Goal: Task Accomplishment & Management: Use online tool/utility

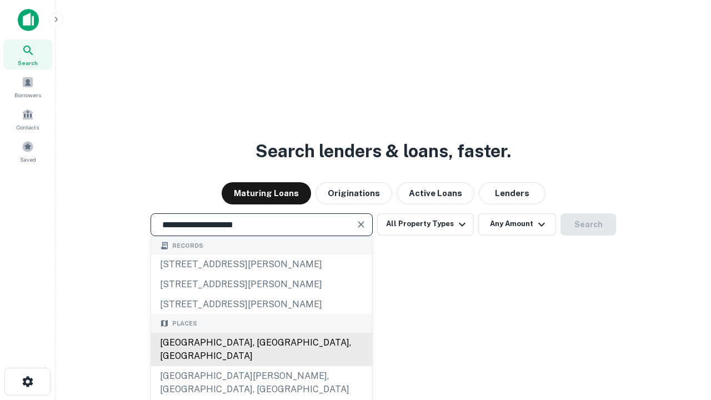
click at [261, 366] on div "Santa Monica, CA, USA" at bounding box center [261, 349] width 221 height 33
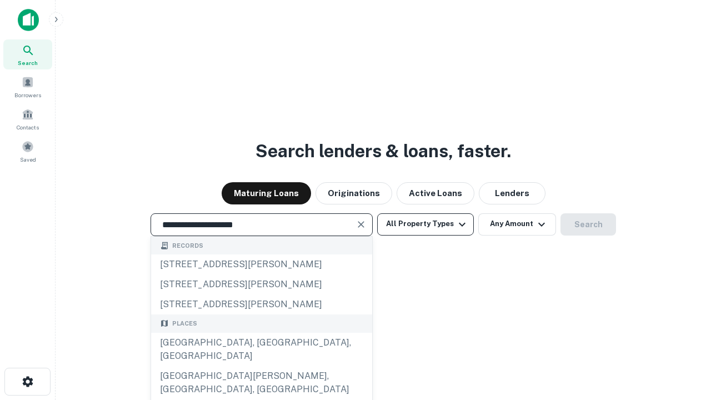
type input "**********"
click at [426, 224] on button "All Property Types" at bounding box center [425, 224] width 97 height 22
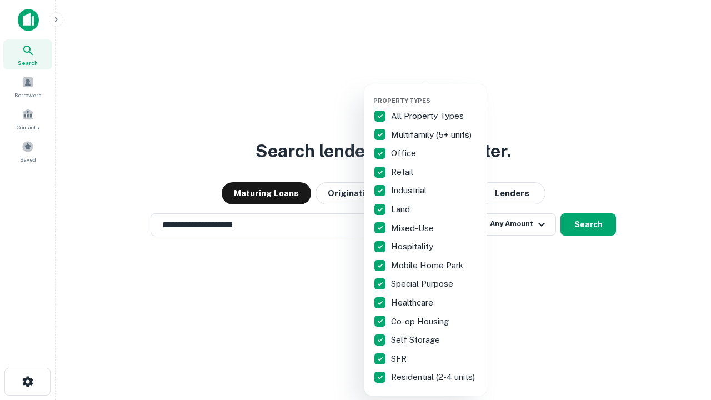
click at [435, 93] on button "button" at bounding box center [434, 93] width 122 height 1
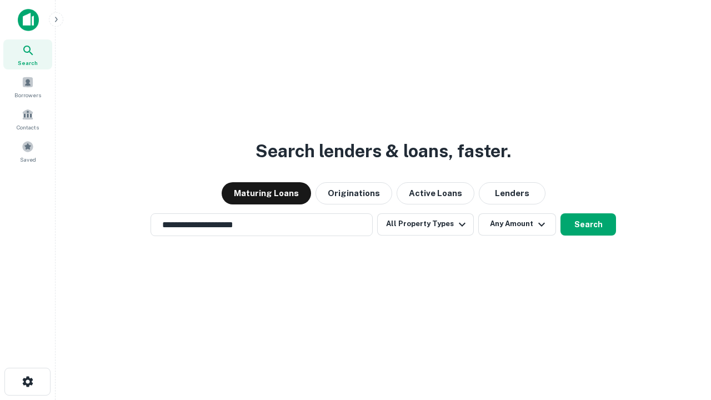
scroll to position [7, 134]
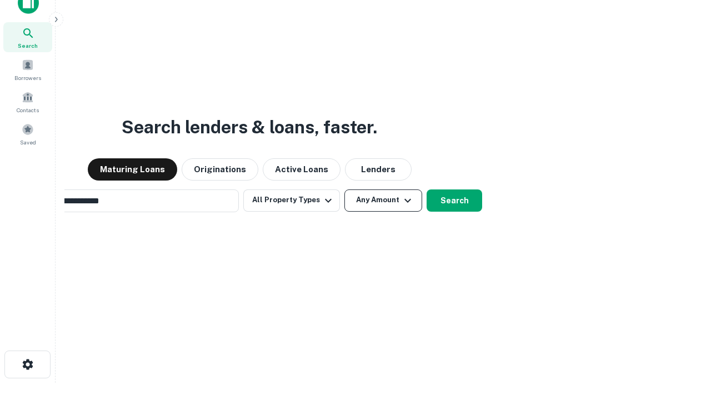
click at [345, 190] on button "Any Amount" at bounding box center [384, 201] width 78 height 22
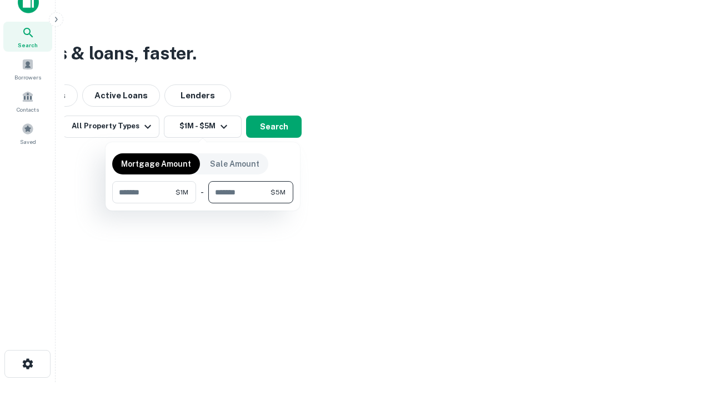
type input "*******"
click at [203, 203] on button "button" at bounding box center [202, 203] width 181 height 1
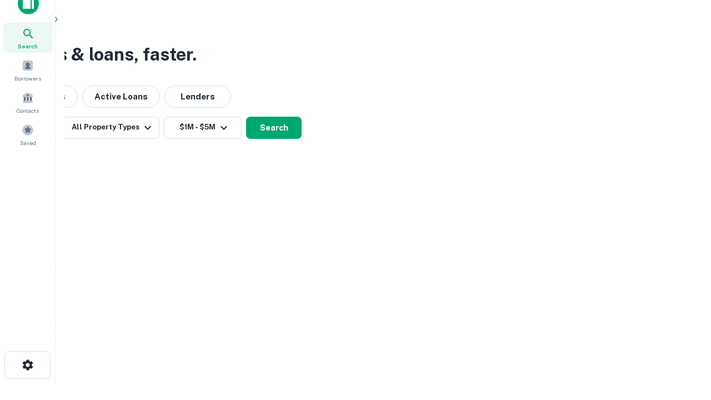
scroll to position [7, 205]
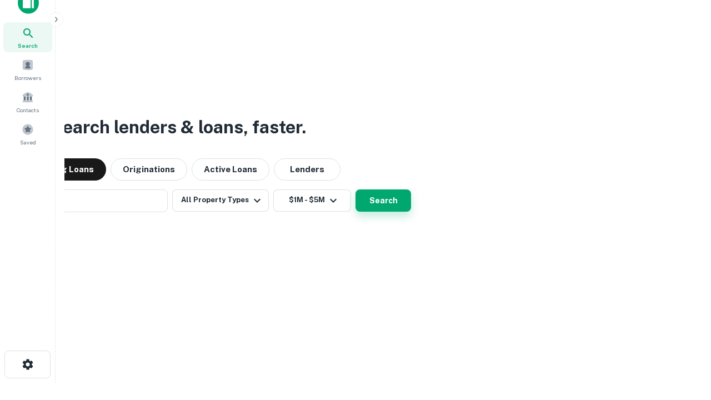
click at [356, 190] on button "Search" at bounding box center [384, 201] width 56 height 22
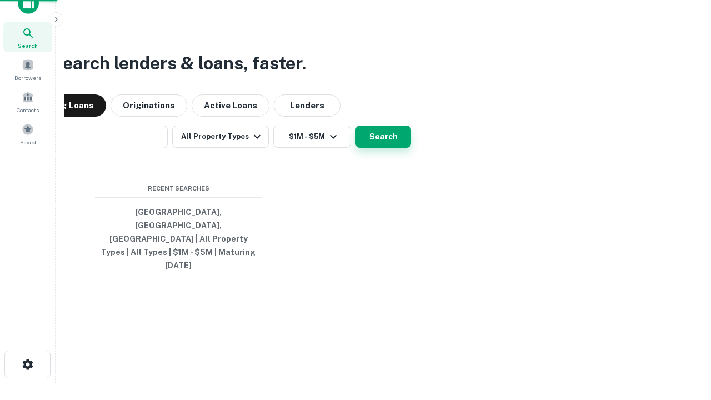
scroll to position [29, 315]
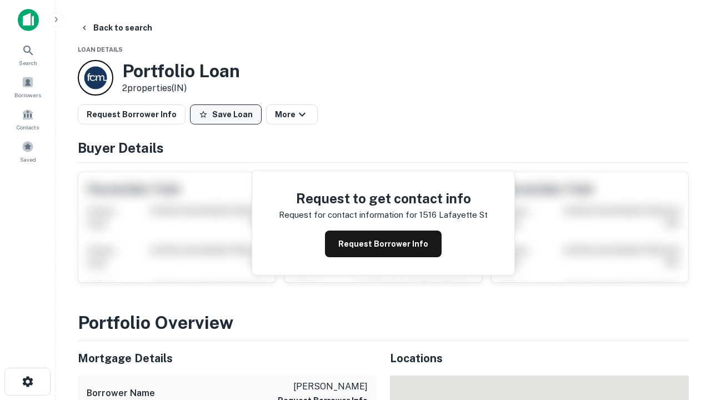
click at [226, 114] on button "Save Loan" at bounding box center [226, 114] width 72 height 20
